Goal: Check status: Check status

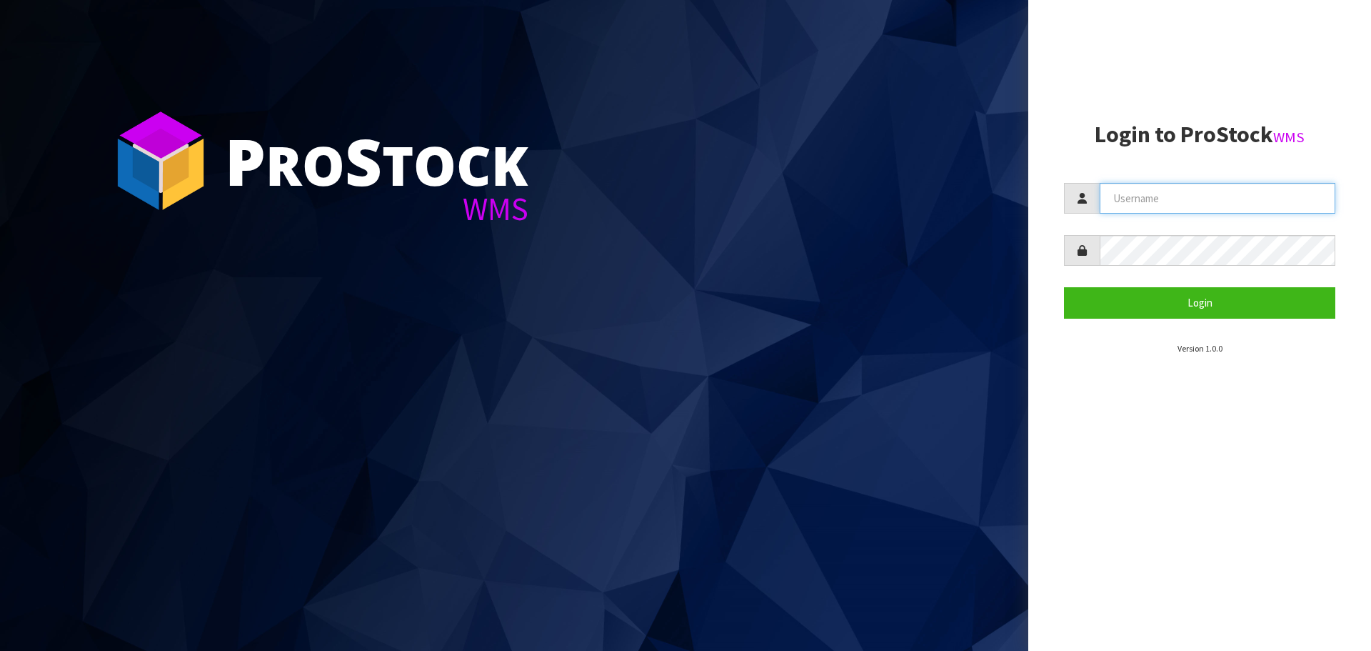
click at [1131, 208] on input "text" at bounding box center [1218, 198] width 236 height 31
type input "[EMAIL_ADDRESS][DOMAIN_NAME]"
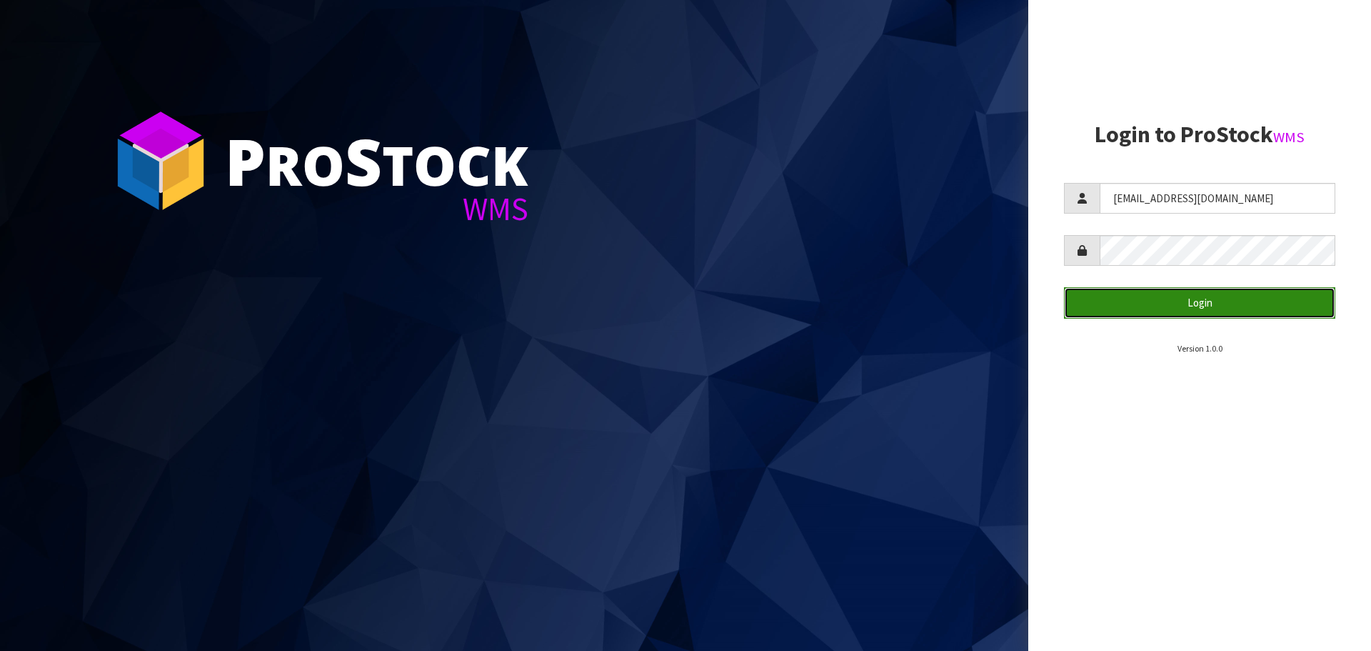
click at [1241, 296] on button "Login" at bounding box center [1199, 302] width 271 height 31
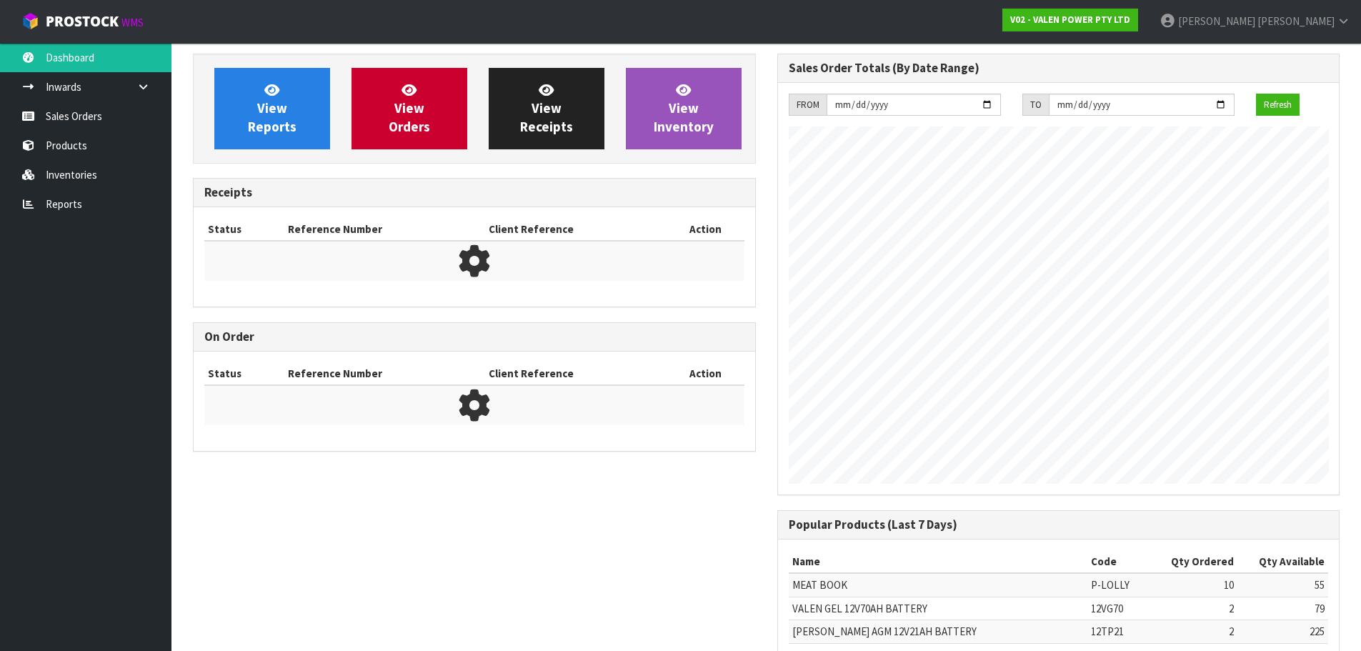
scroll to position [792, 584]
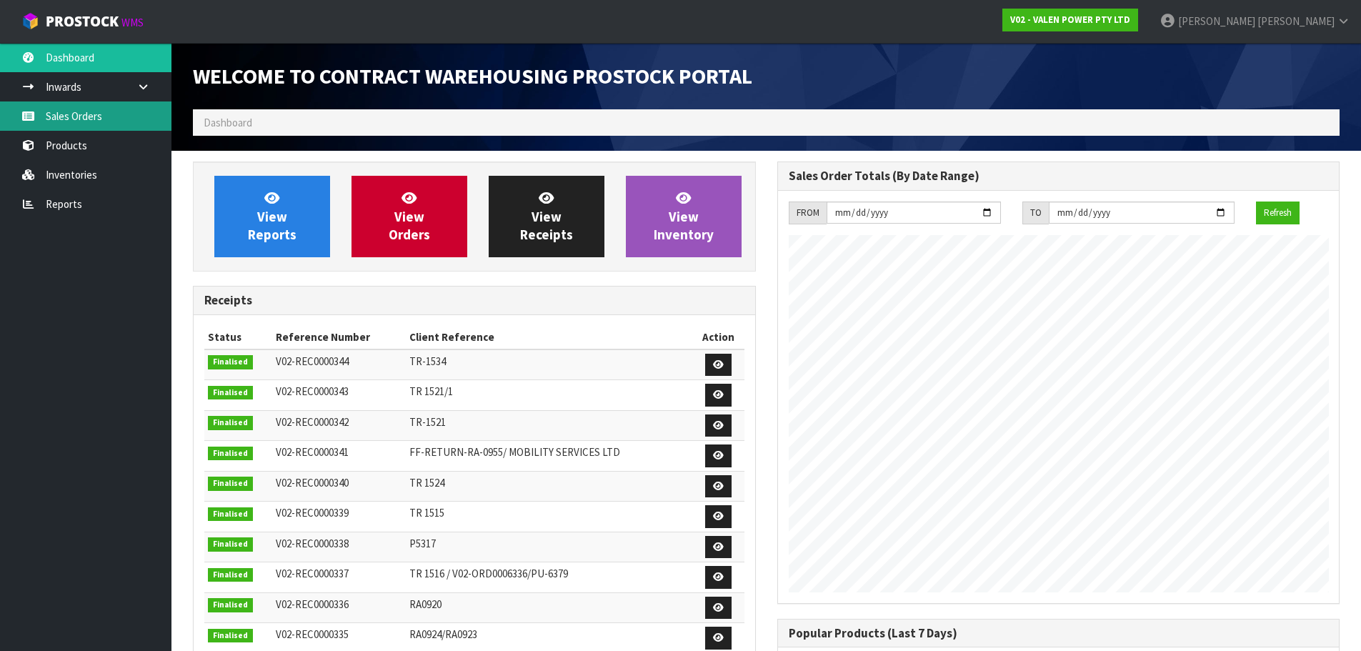
drag, startPoint x: 73, startPoint y: 119, endPoint x: 228, endPoint y: 156, distance: 159.6
click at [73, 119] on link "Sales Orders" at bounding box center [85, 115] width 171 height 29
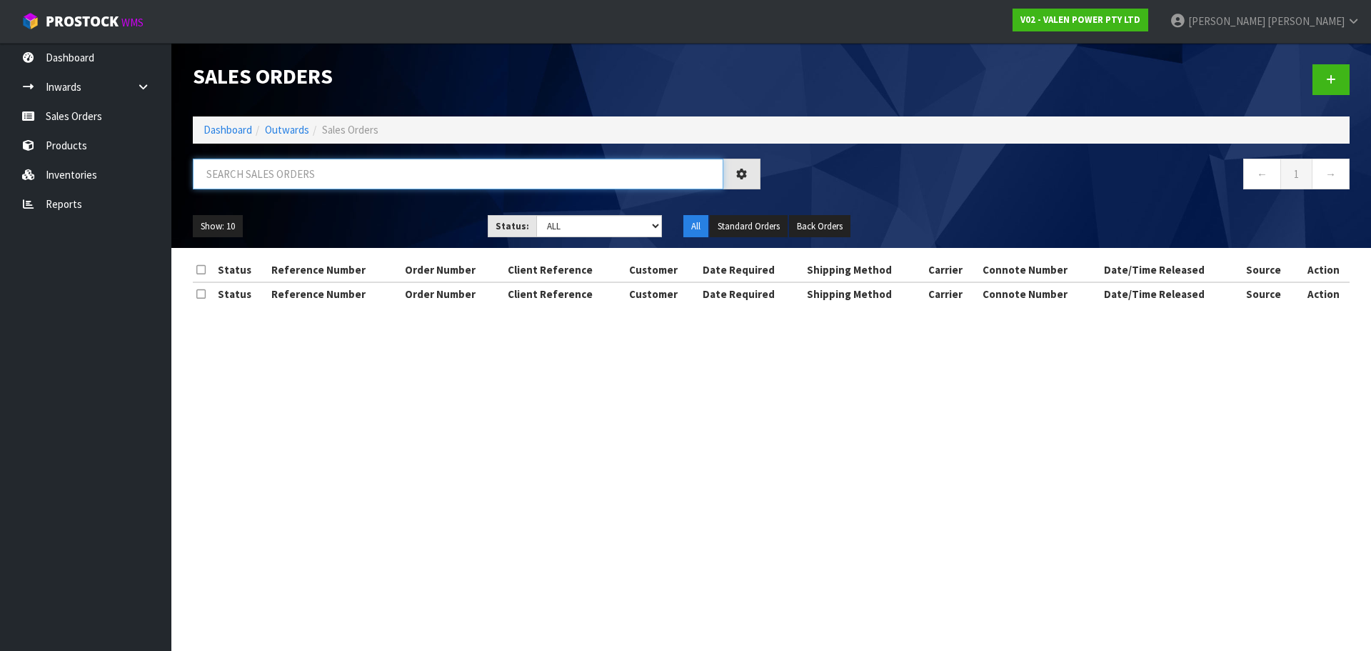
click at [321, 182] on input "text" at bounding box center [458, 174] width 531 height 31
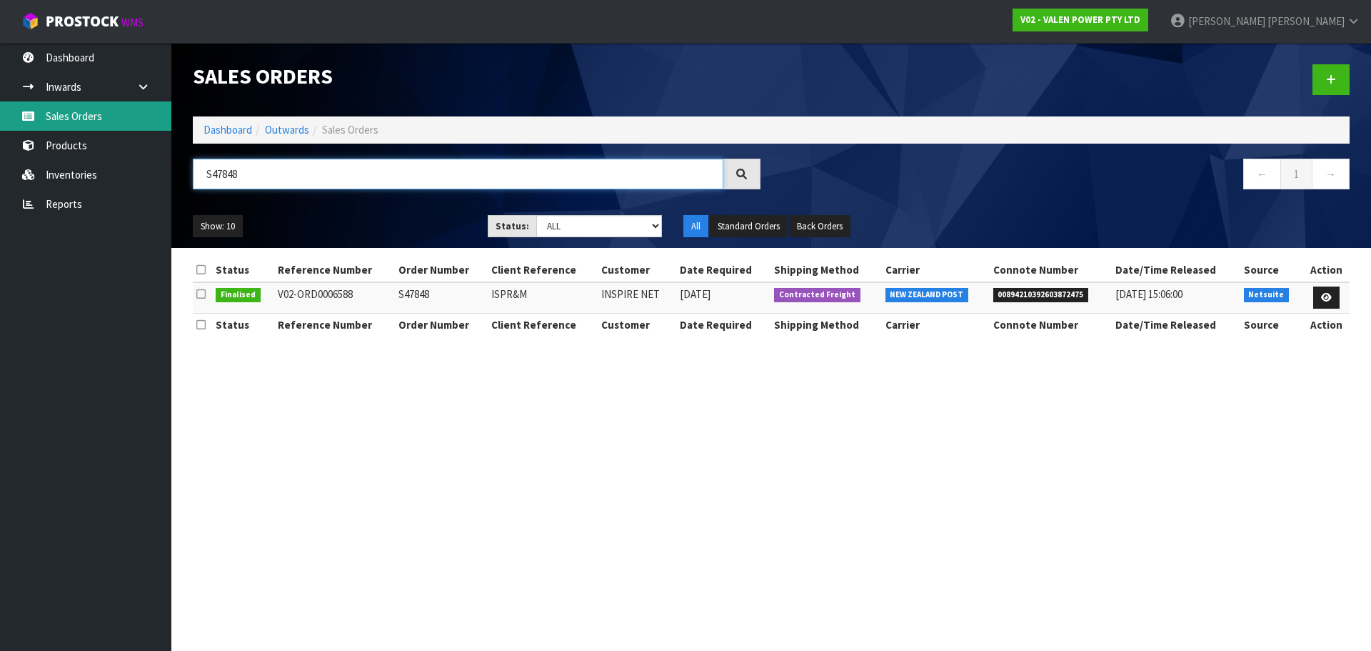
type input "S47848"
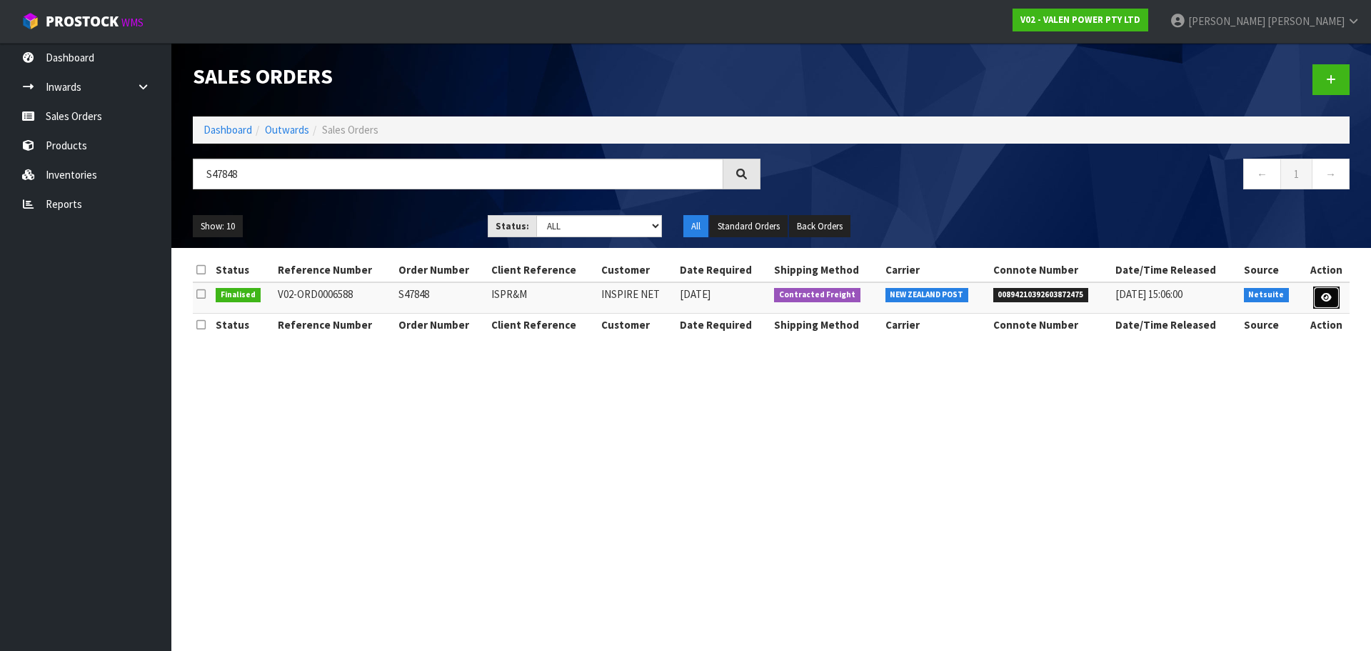
click at [1321, 296] on icon at bounding box center [1326, 297] width 11 height 9
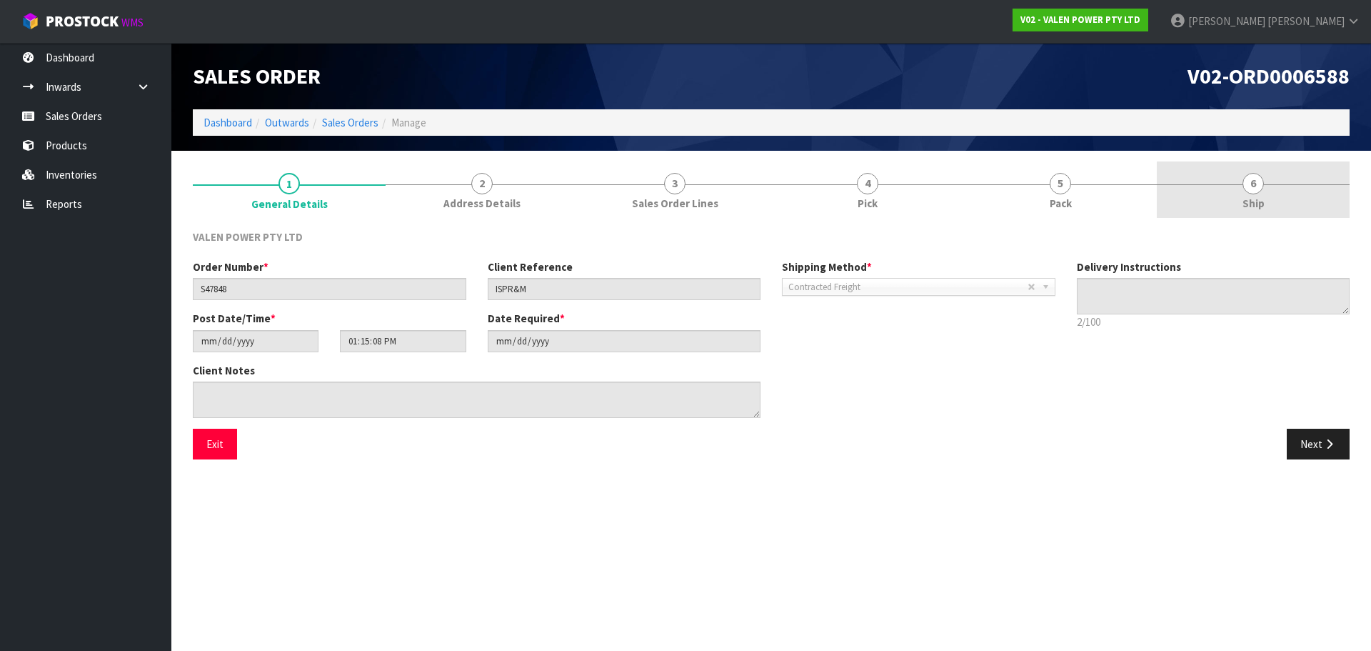
click at [1239, 190] on link "6 Ship" at bounding box center [1253, 189] width 193 height 56
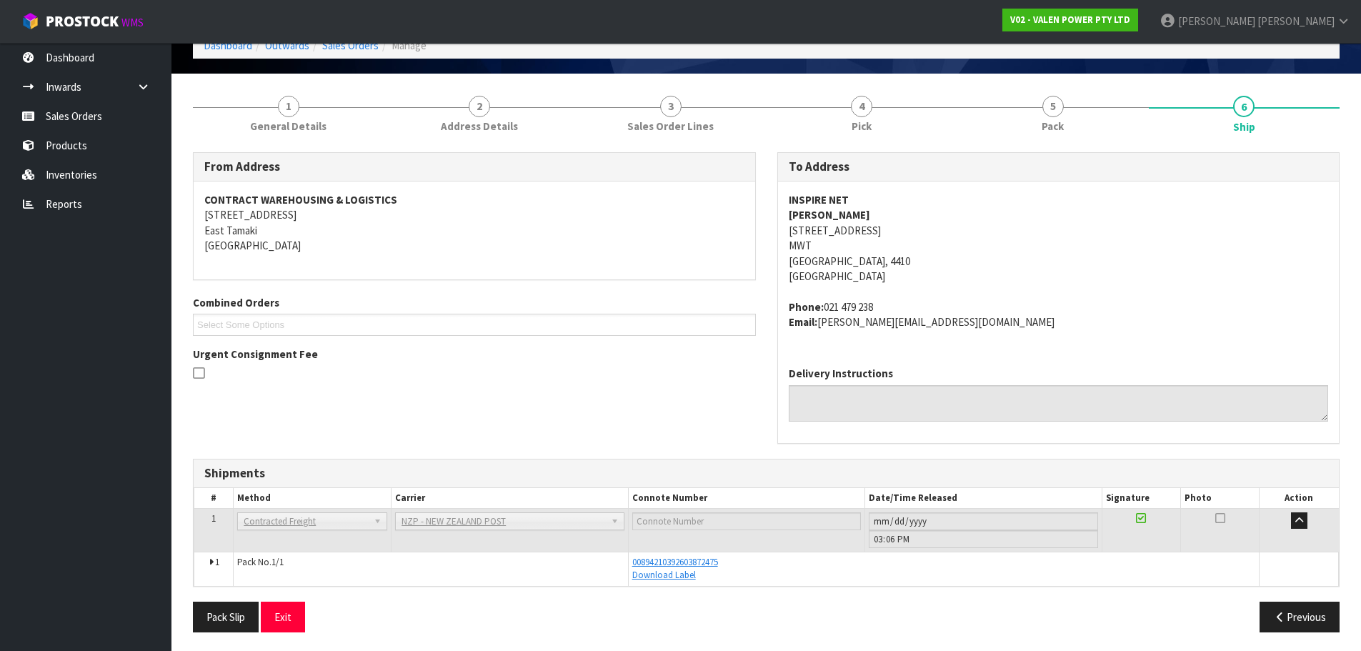
scroll to position [80, 0]
